Goal: Check status

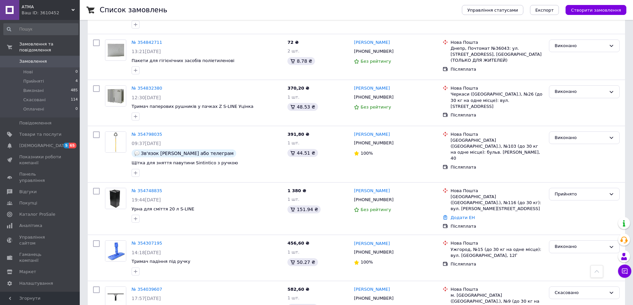
scroll to position [532, 0]
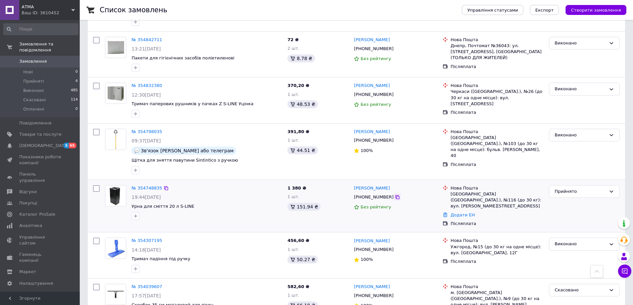
click at [396, 195] on icon at bounding box center [398, 197] width 4 height 4
drag, startPoint x: 402, startPoint y: 159, endPoint x: 353, endPoint y: 157, distance: 48.2
click at [353, 185] on div "[PERSON_NAME]" at bounding box center [395, 189] width 85 height 8
copy link "[PERSON_NAME]"
click at [396, 195] on icon at bounding box center [398, 197] width 4 height 4
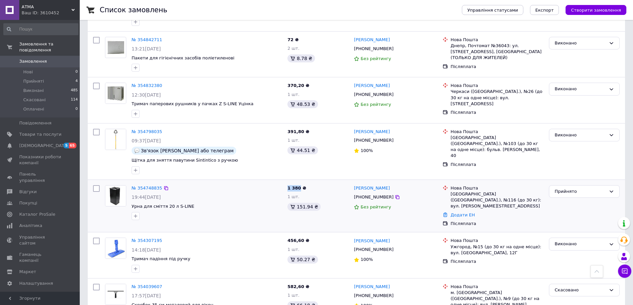
drag, startPoint x: 288, startPoint y: 157, endPoint x: 299, endPoint y: 157, distance: 10.6
click at [299, 186] on span "1 380 ₴" at bounding box center [297, 188] width 19 height 5
copy span "1 380"
click at [396, 195] on icon at bounding box center [398, 197] width 4 height 4
drag, startPoint x: 194, startPoint y: 176, endPoint x: 131, endPoint y: 173, distance: 63.6
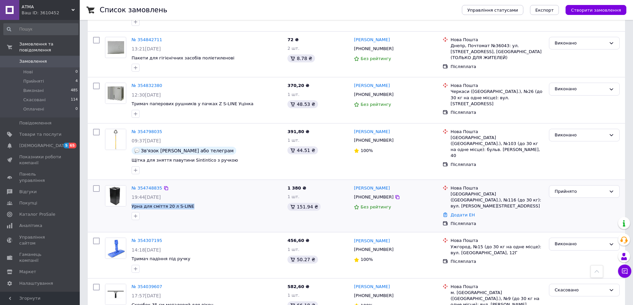
click at [131, 183] on div "№ 354748835 19:44[DATE] Урна для сміття 20 л S-LINE" at bounding box center [207, 203] width 156 height 40
copy span "Урна для сміття 20 л S-LINE"
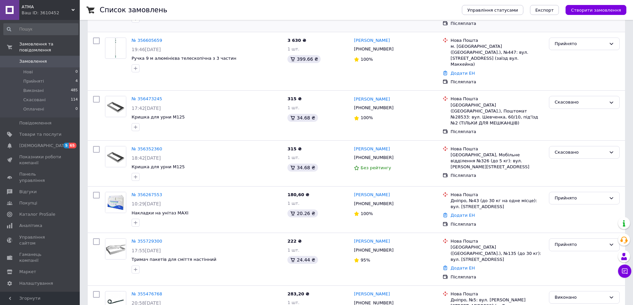
scroll to position [100, 0]
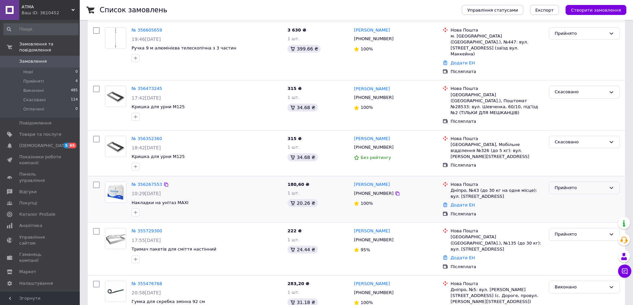
click at [572, 185] on div "Прийнято" at bounding box center [581, 188] width 52 height 7
click at [571, 196] on li "Виконано" at bounding box center [584, 202] width 70 height 12
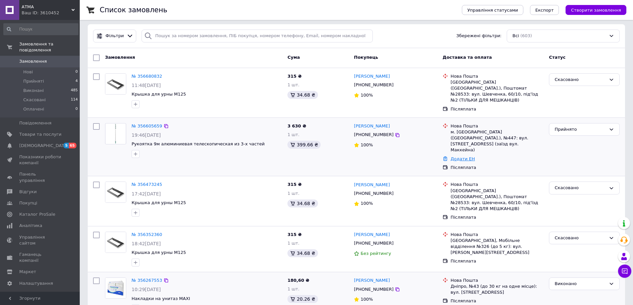
scroll to position [0, 0]
